Goal: Information Seeking & Learning: Learn about a topic

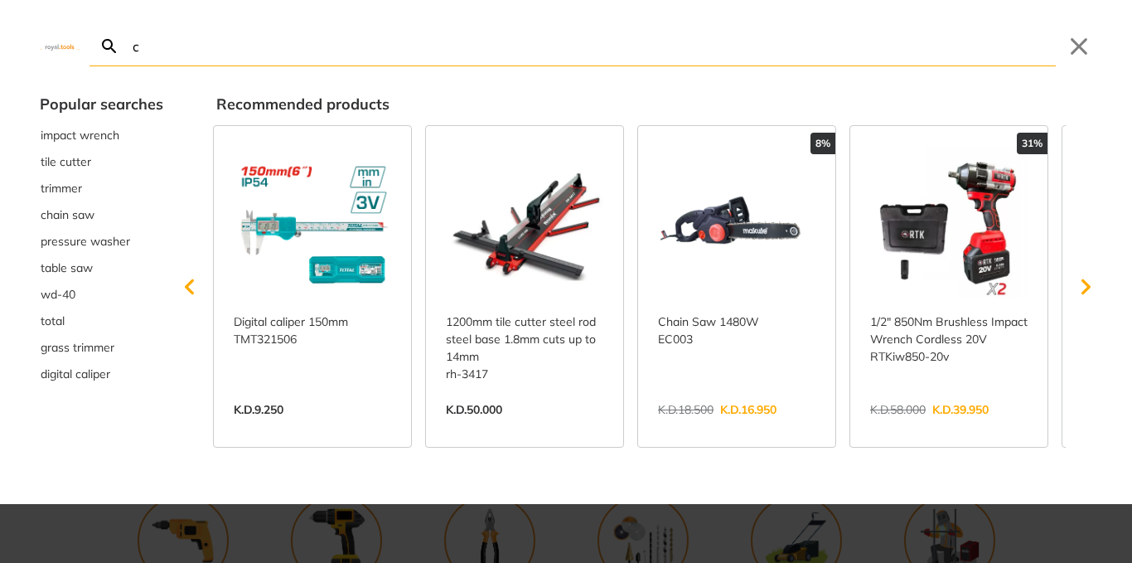
type input "co"
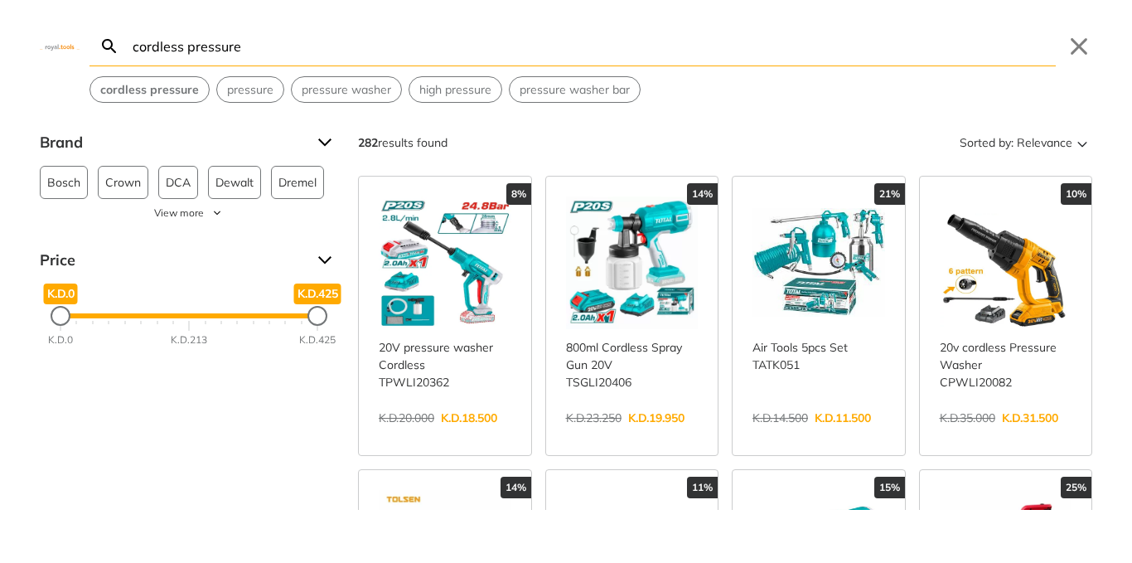
type input "cordless pressure"
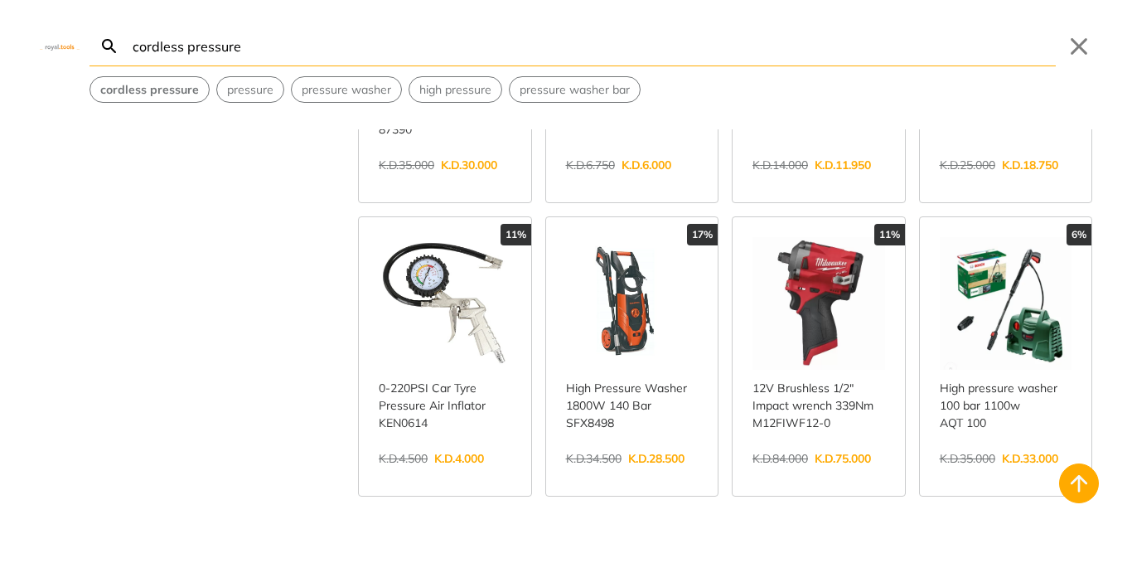
scroll to position [563, 0]
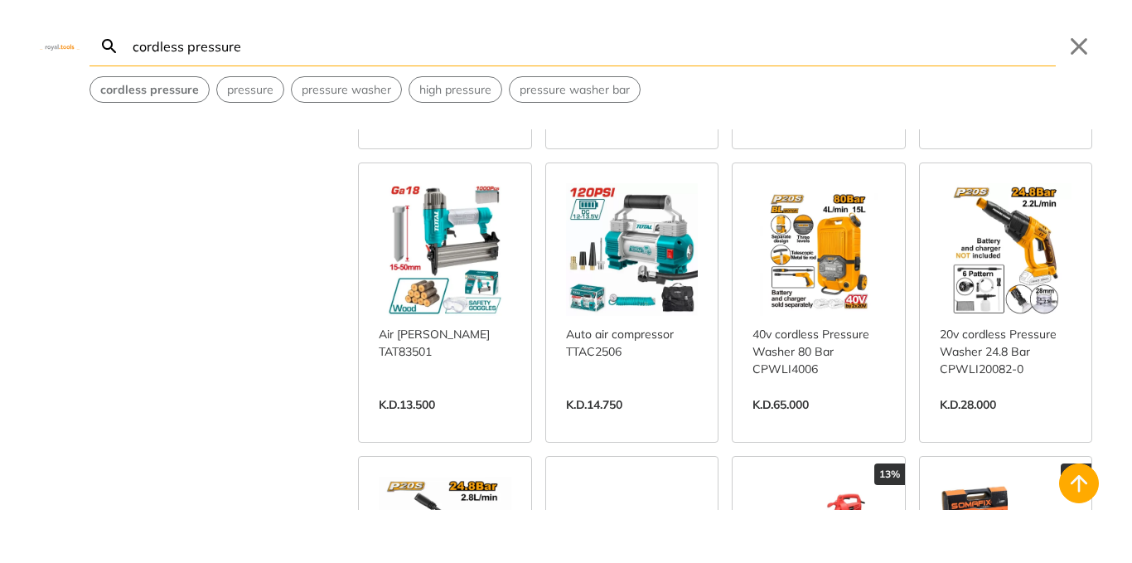
scroll to position [1806, 0]
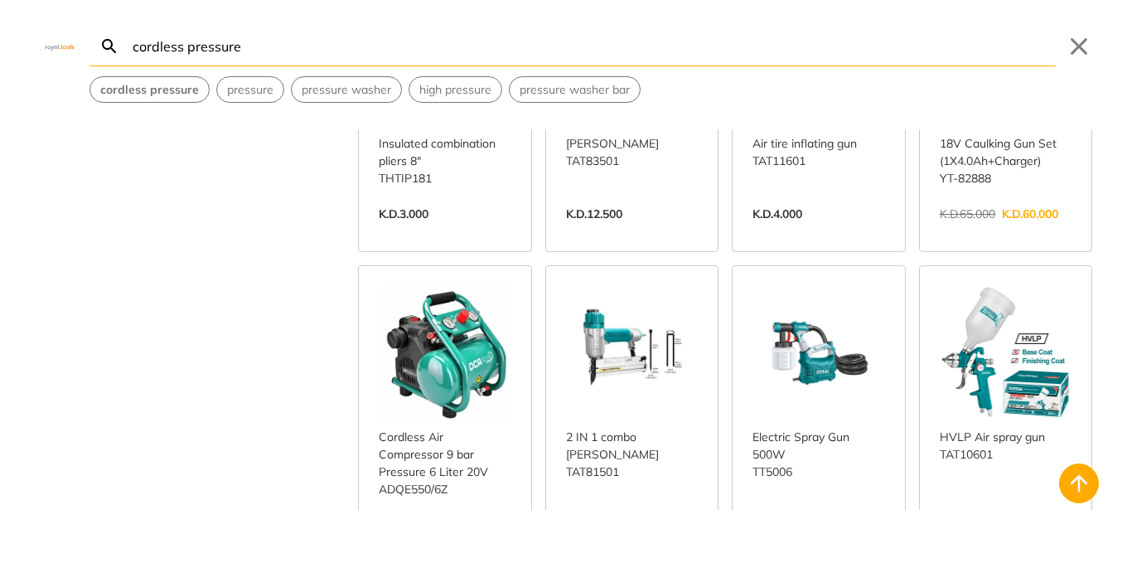
scroll to position [2875, 0]
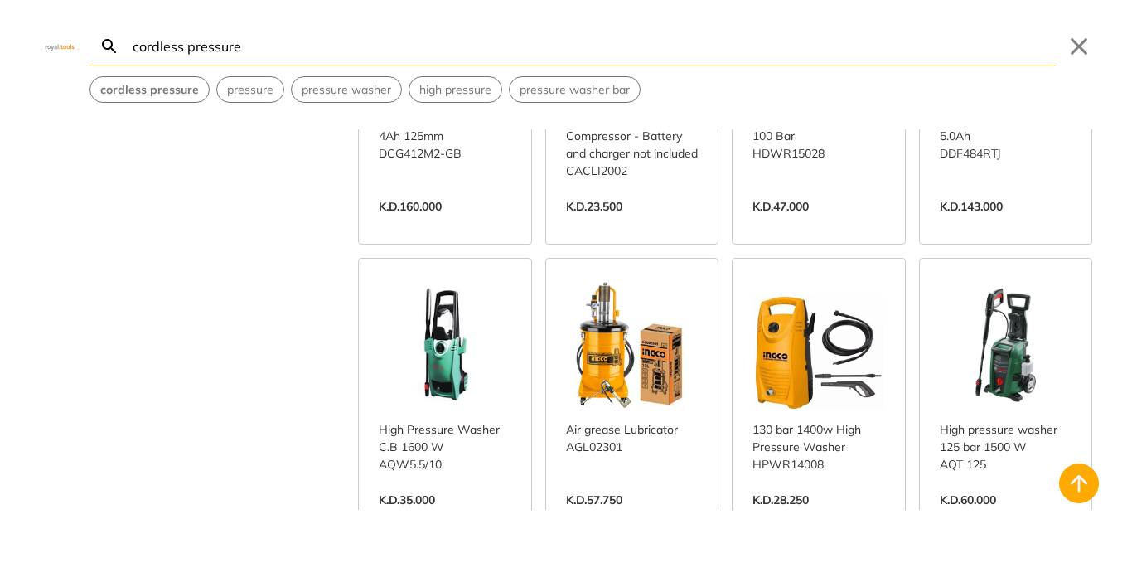
scroll to position [5300, 0]
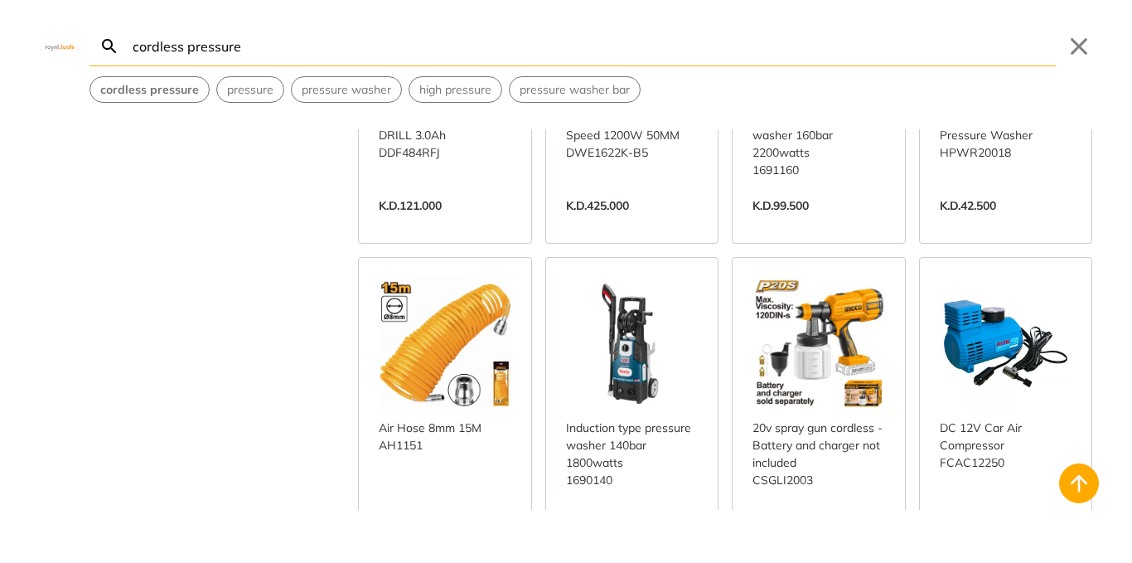
scroll to position [6814, 0]
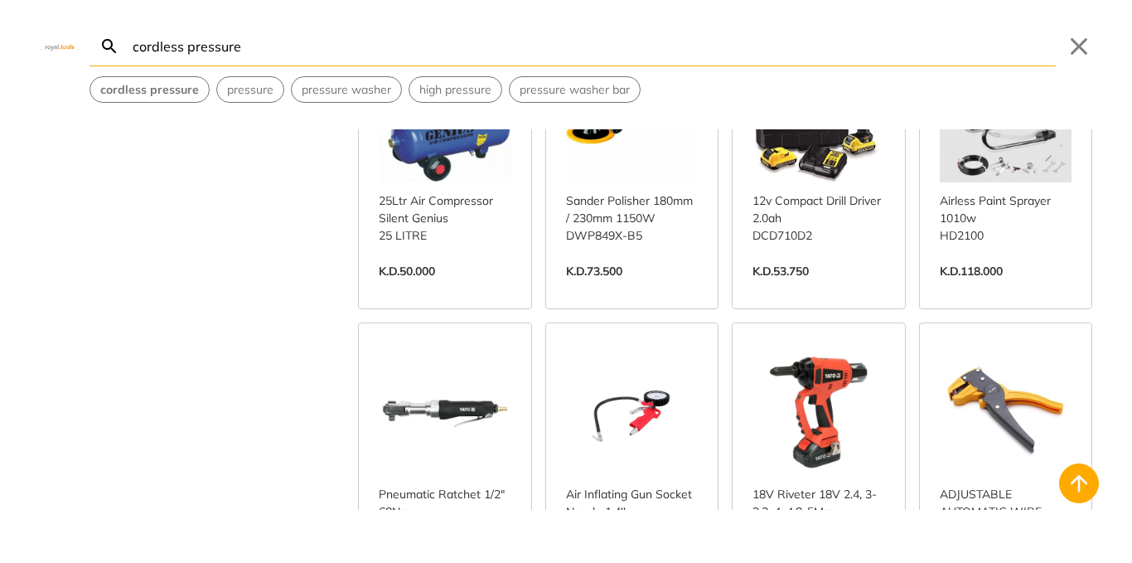
scroll to position [7662, 0]
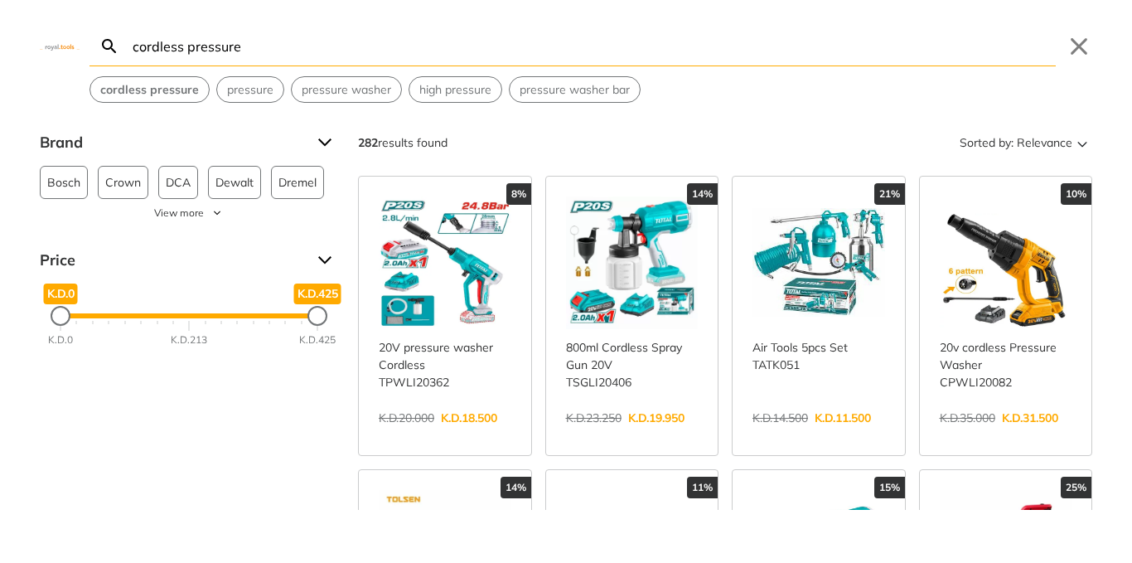
click at [418, 435] on link "View more →" at bounding box center [445, 435] width 133 height 0
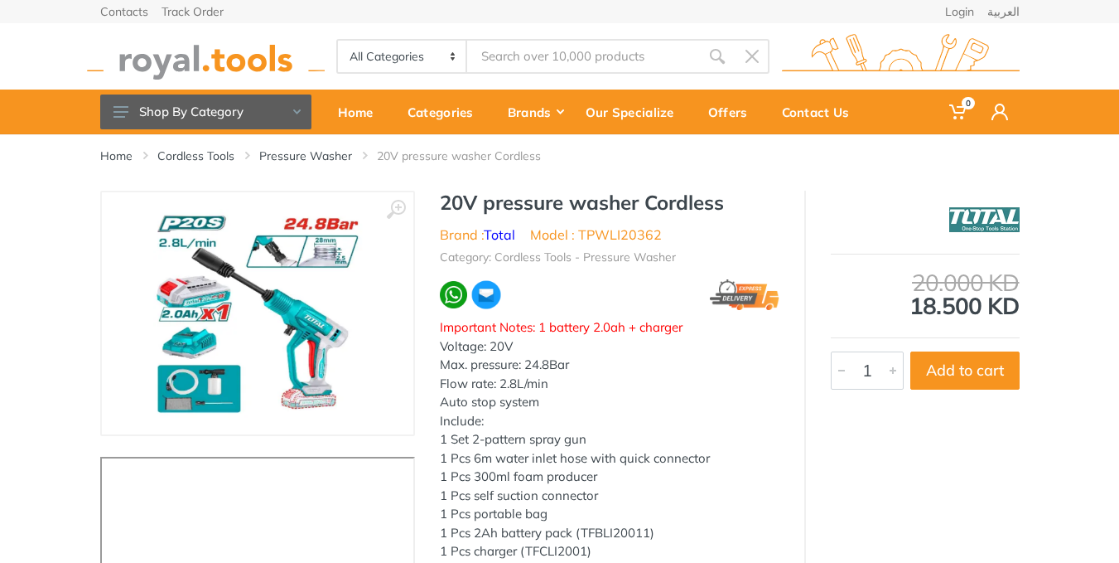
type input "cordless pressure"
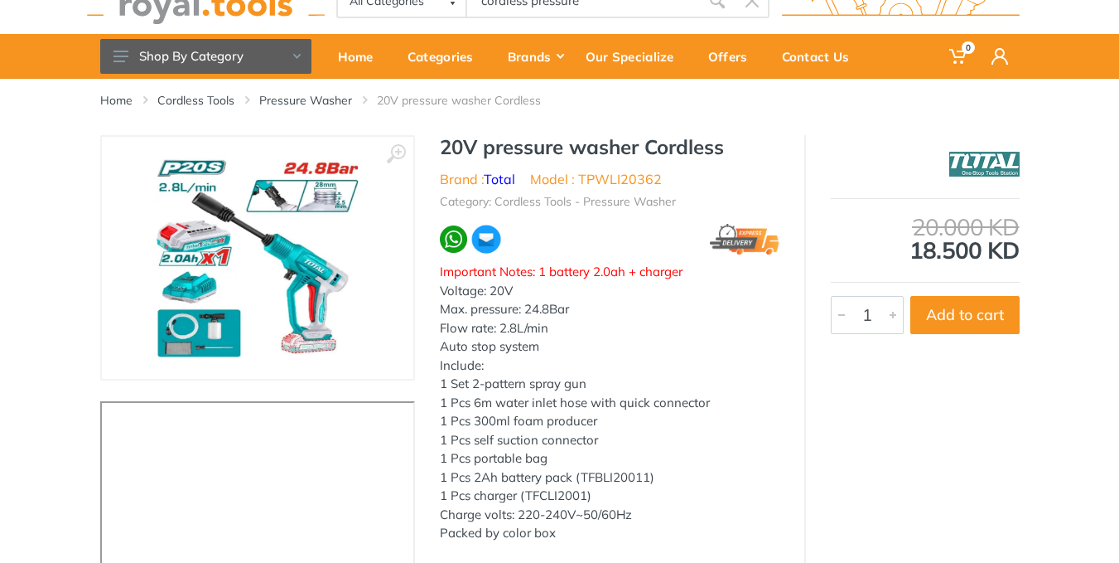
scroll to position [55, 0]
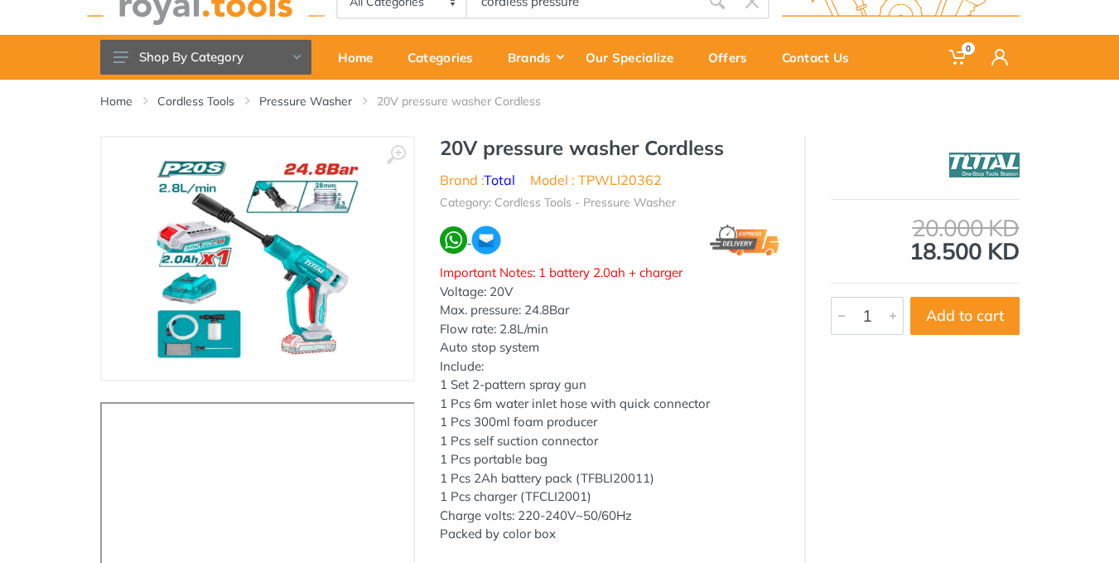
click at [459, 238] on img at bounding box center [454, 240] width 28 height 28
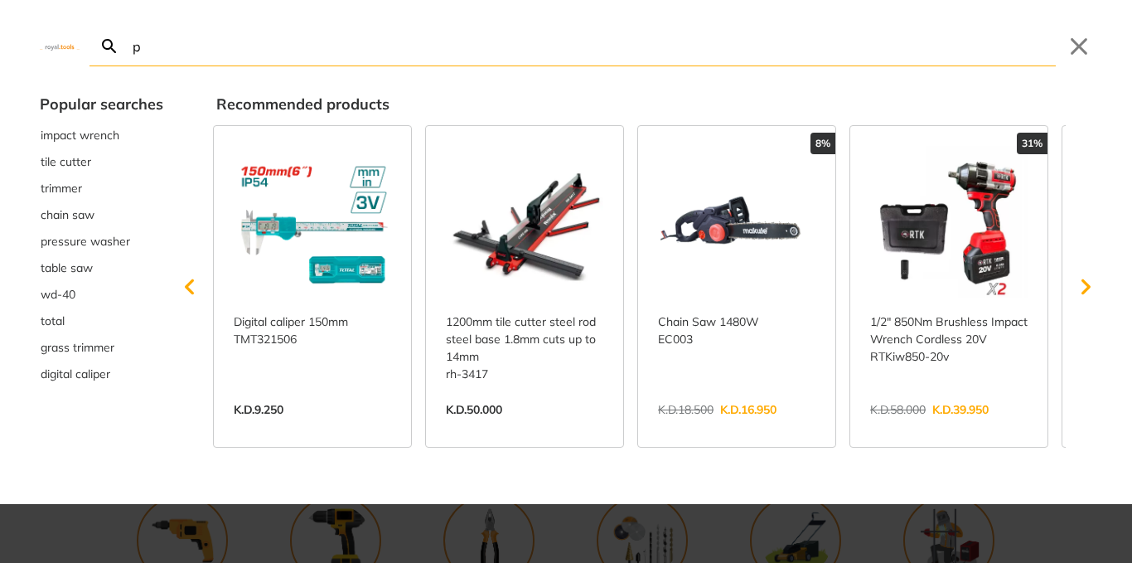
type input "p"
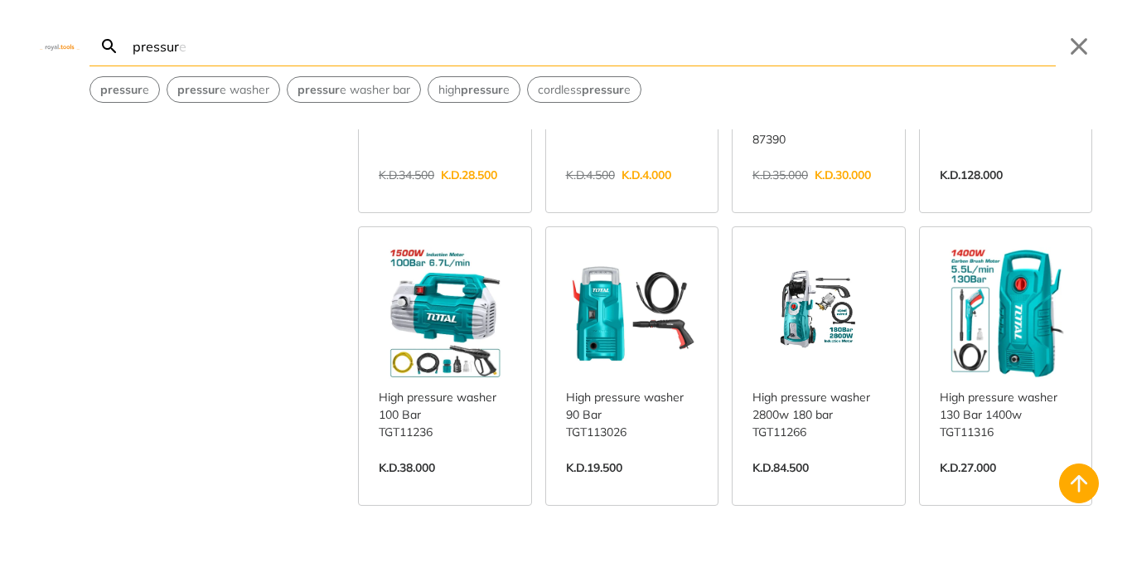
scroll to position [864, 0]
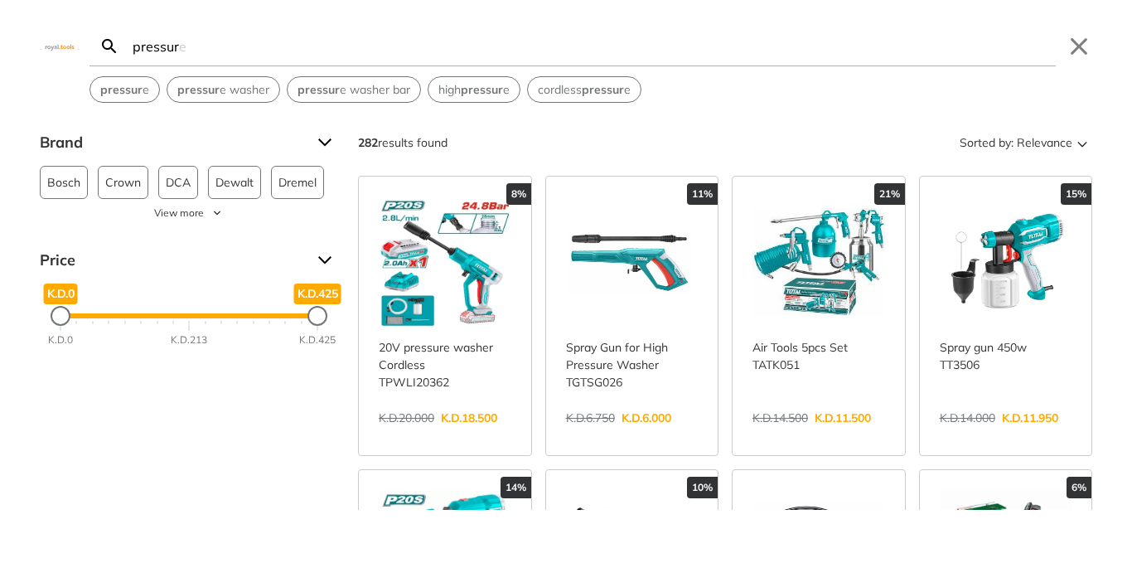
type input "pressur"
click at [452, 435] on link "View more →" at bounding box center [445, 435] width 133 height 0
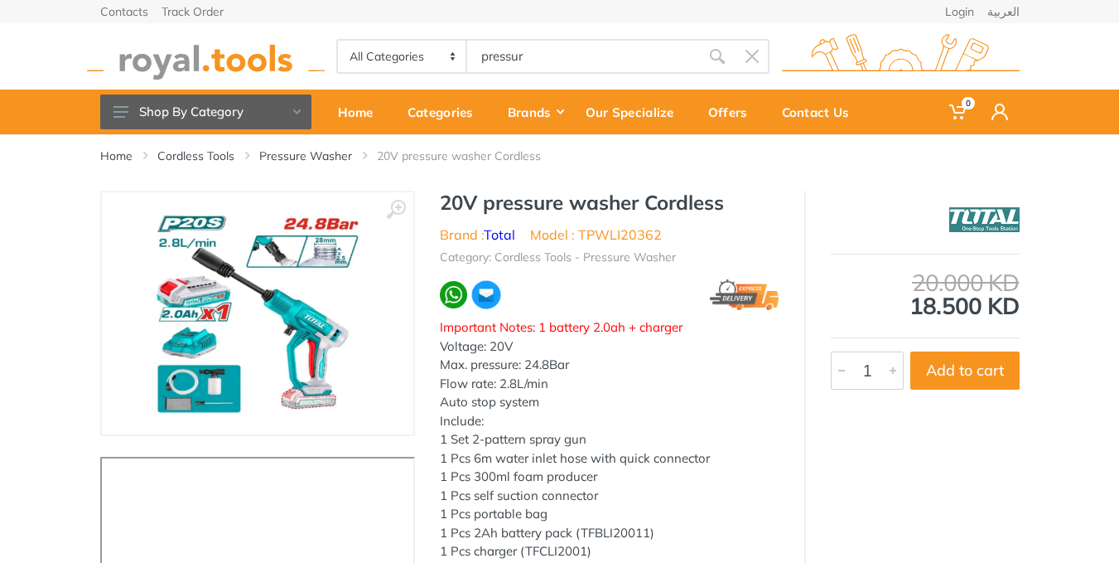
click at [452, 294] on img at bounding box center [454, 295] width 28 height 28
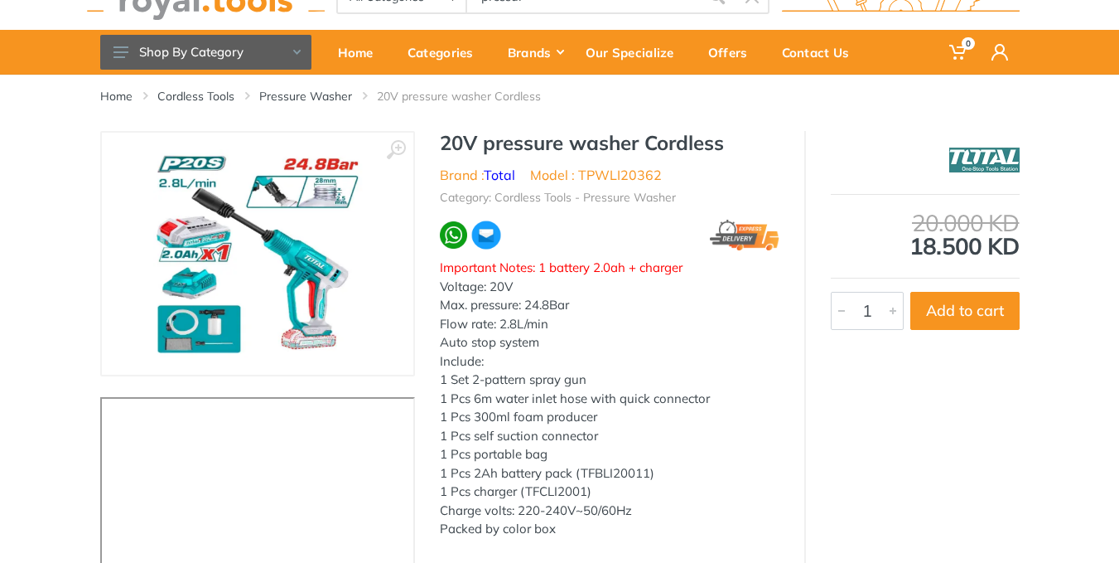
click at [486, 235] on img at bounding box center [486, 235] width 31 height 31
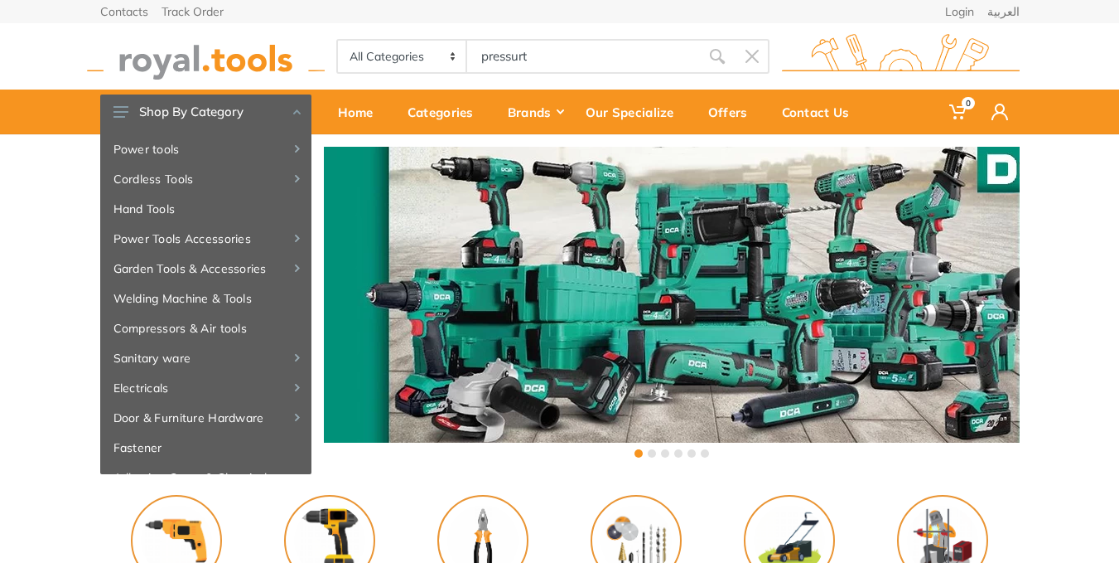
type input "pressurt"
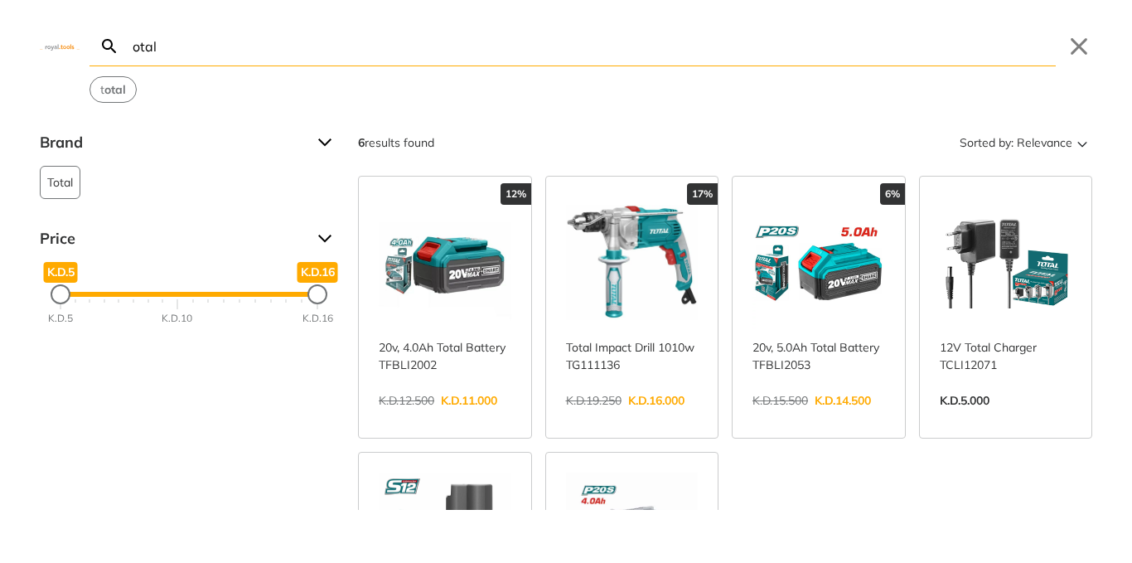
click at [132, 48] on input "otal" at bounding box center [592, 46] width 926 height 39
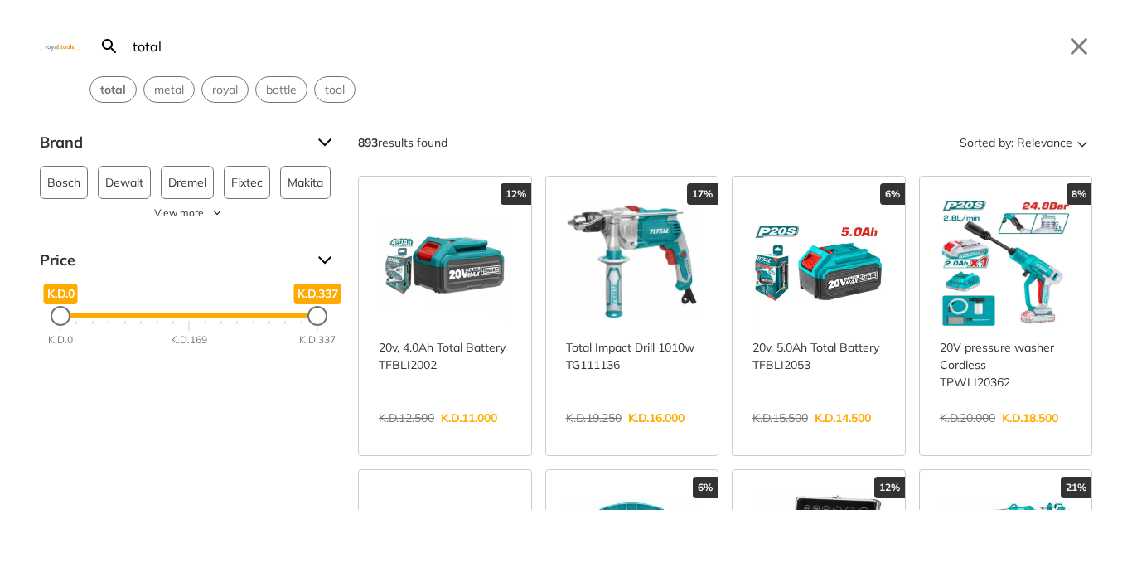
type input "total"
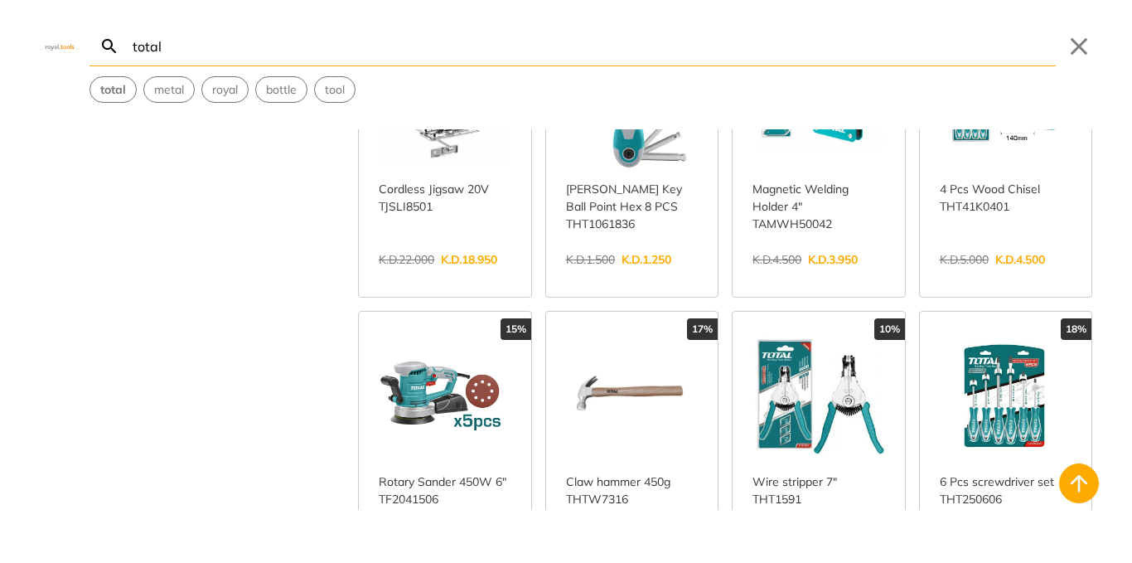
scroll to position [3088, 0]
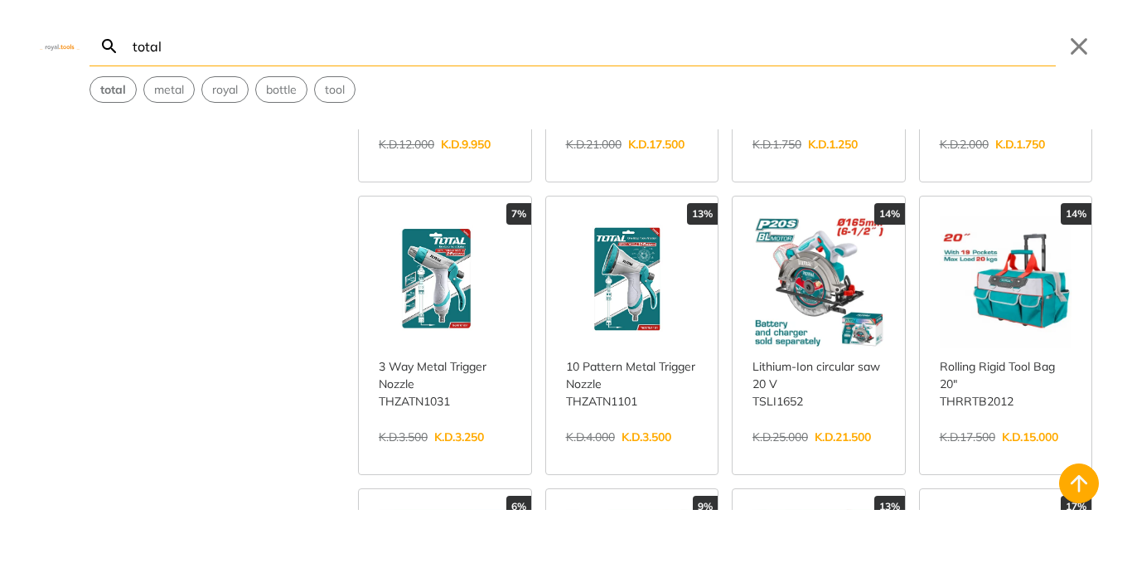
scroll to position [4358, 0]
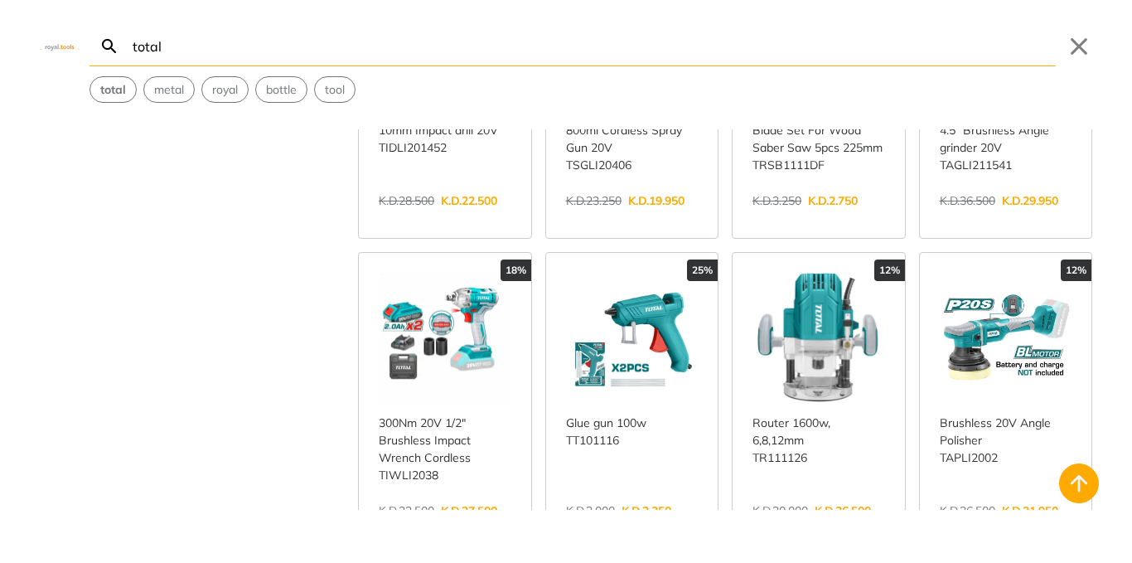
scroll to position [5473, 0]
click at [428, 527] on link "View more →" at bounding box center [445, 527] width 133 height 0
